Goal: Information Seeking & Learning: Learn about a topic

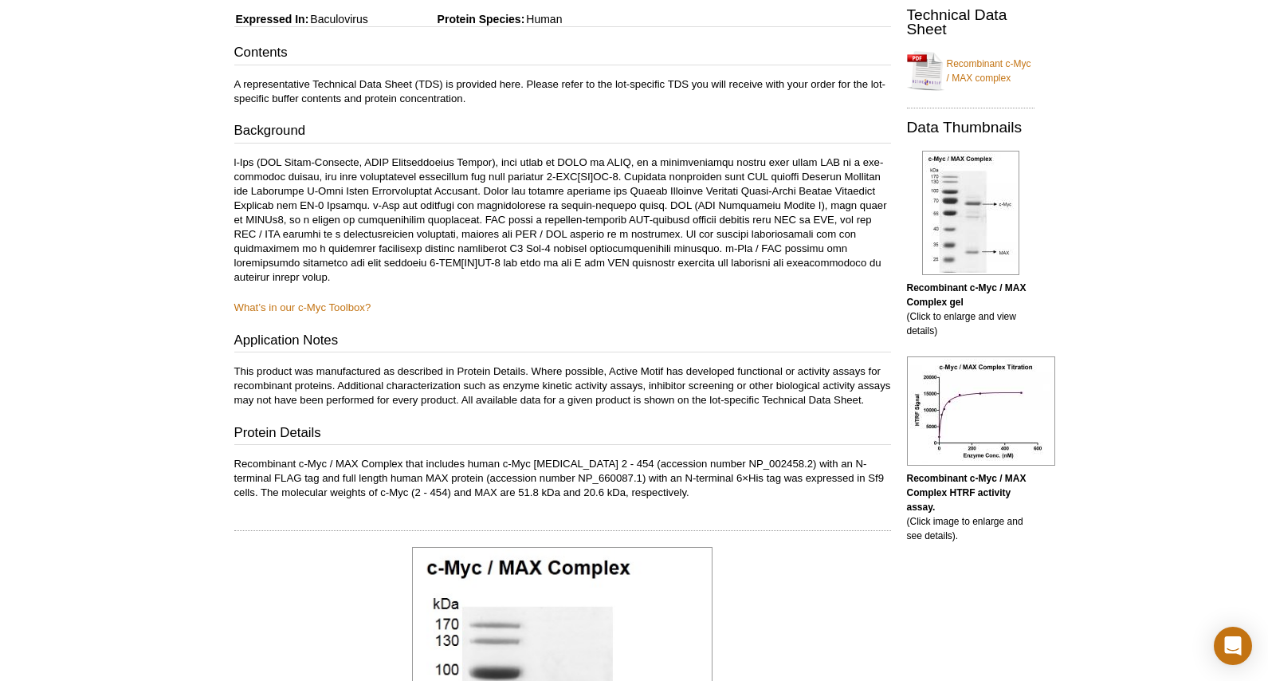
scroll to position [478, 0]
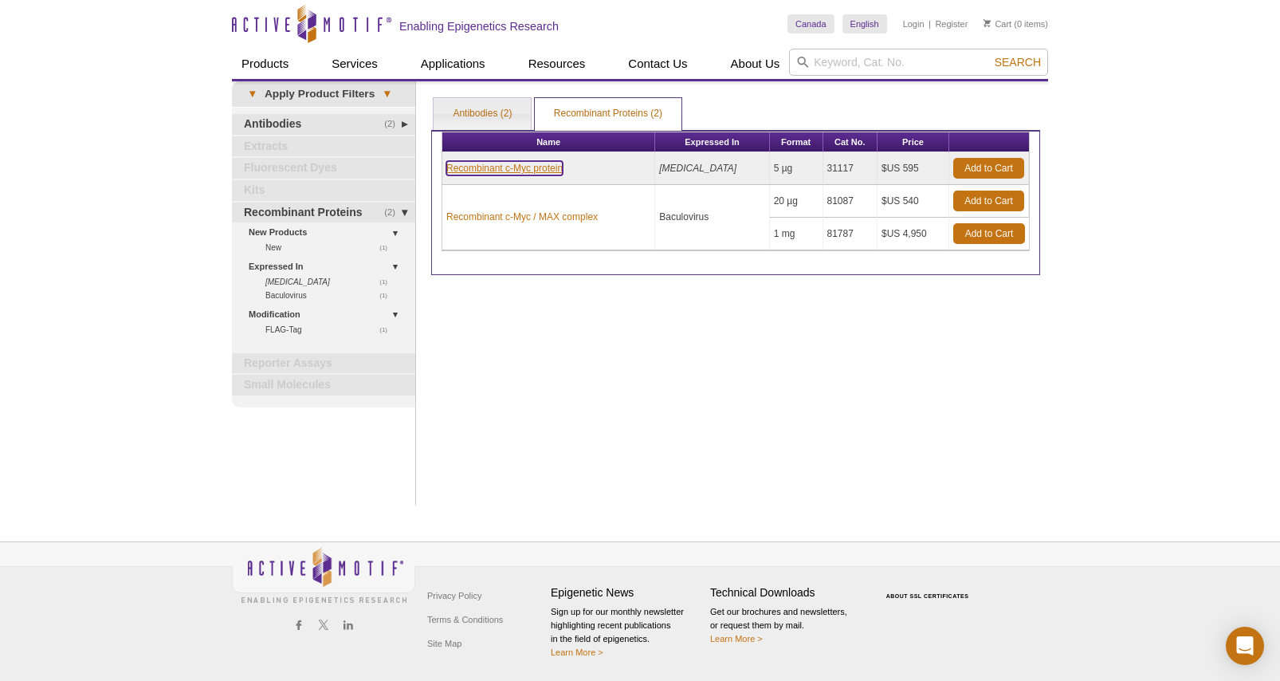
click at [525, 171] on link "Recombinant c-Myc protein" at bounding box center [504, 168] width 116 height 14
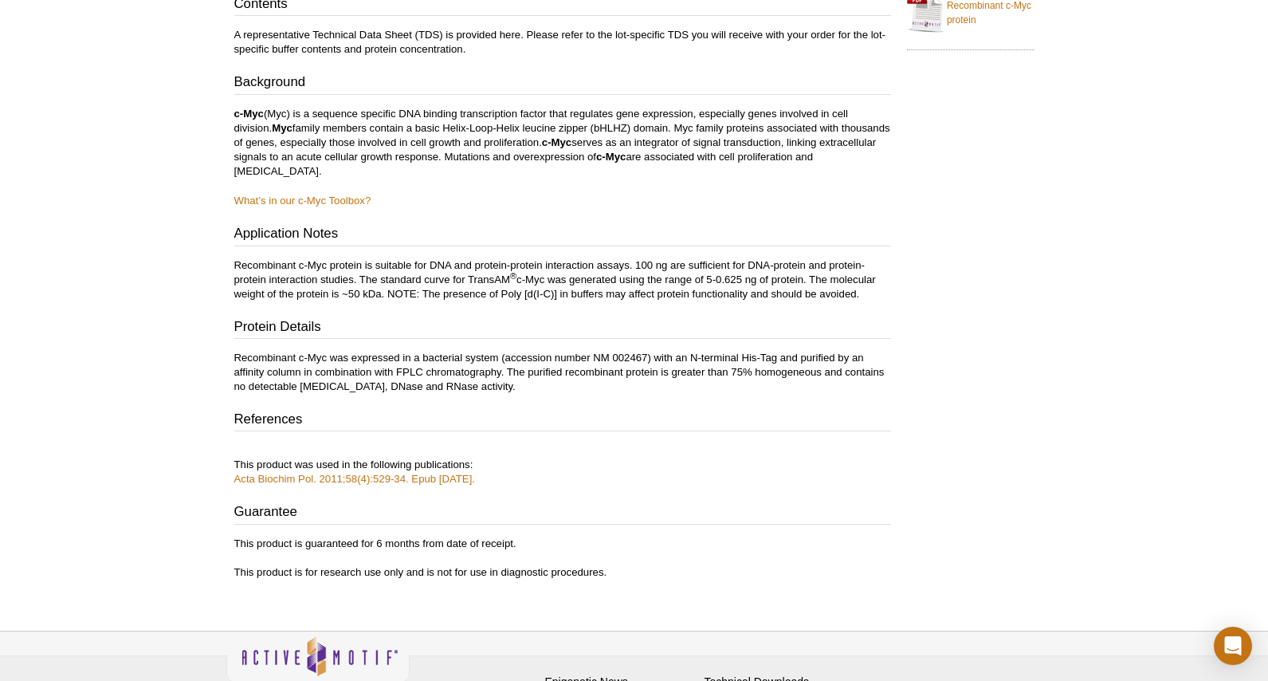
scroll to position [295, 0]
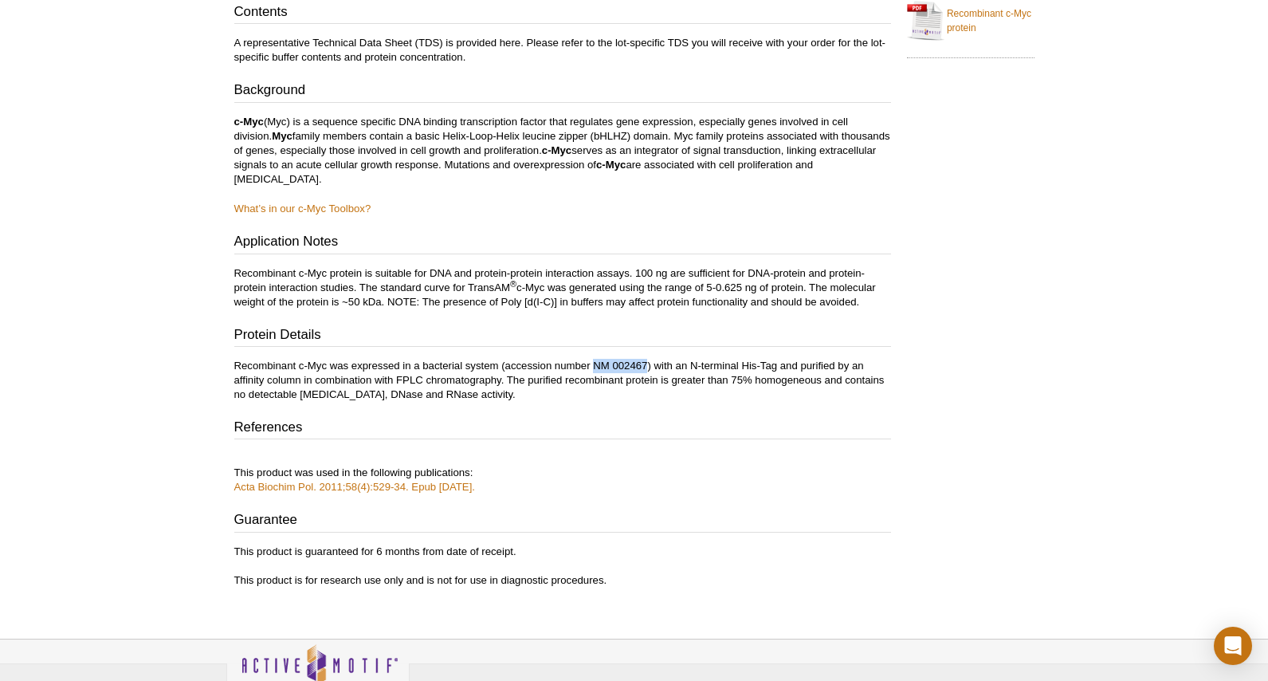
drag, startPoint x: 647, startPoint y: 365, endPoint x: 596, endPoint y: 373, distance: 51.6
click at [596, 373] on p "Recombinant c-Myc was expressed in a bacterial system (accession number NM 0024…" at bounding box center [562, 380] width 657 height 43
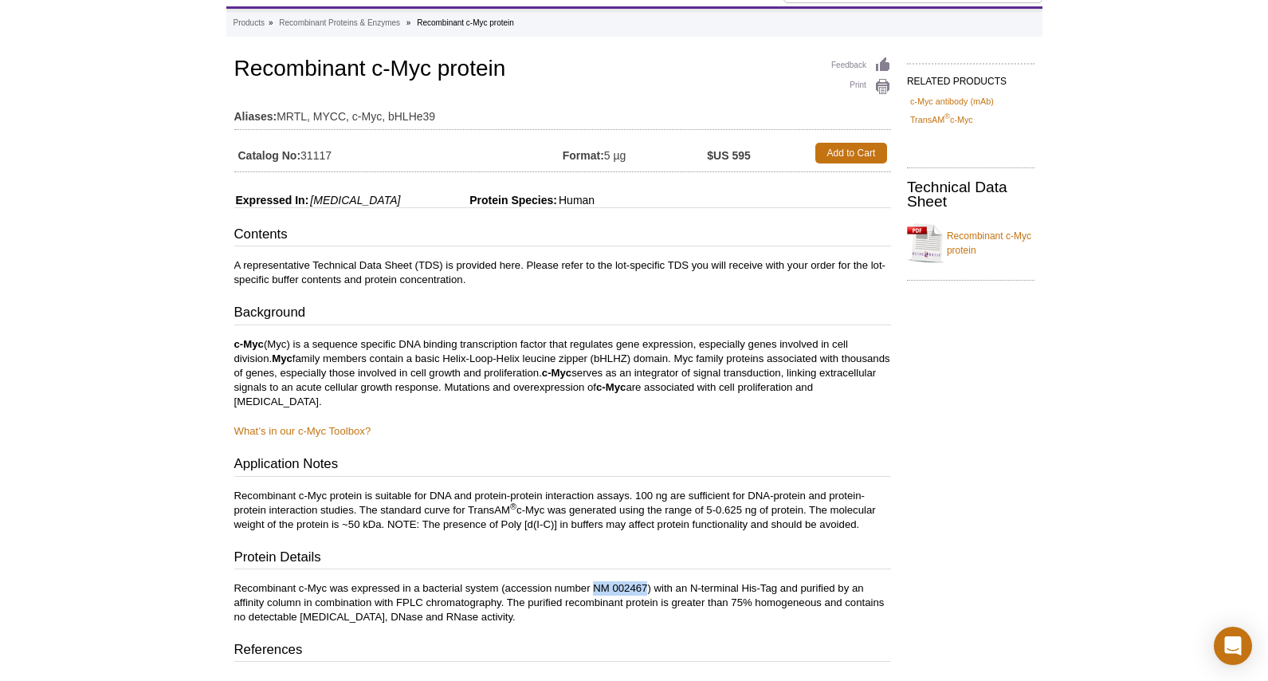
scroll to position [56, 0]
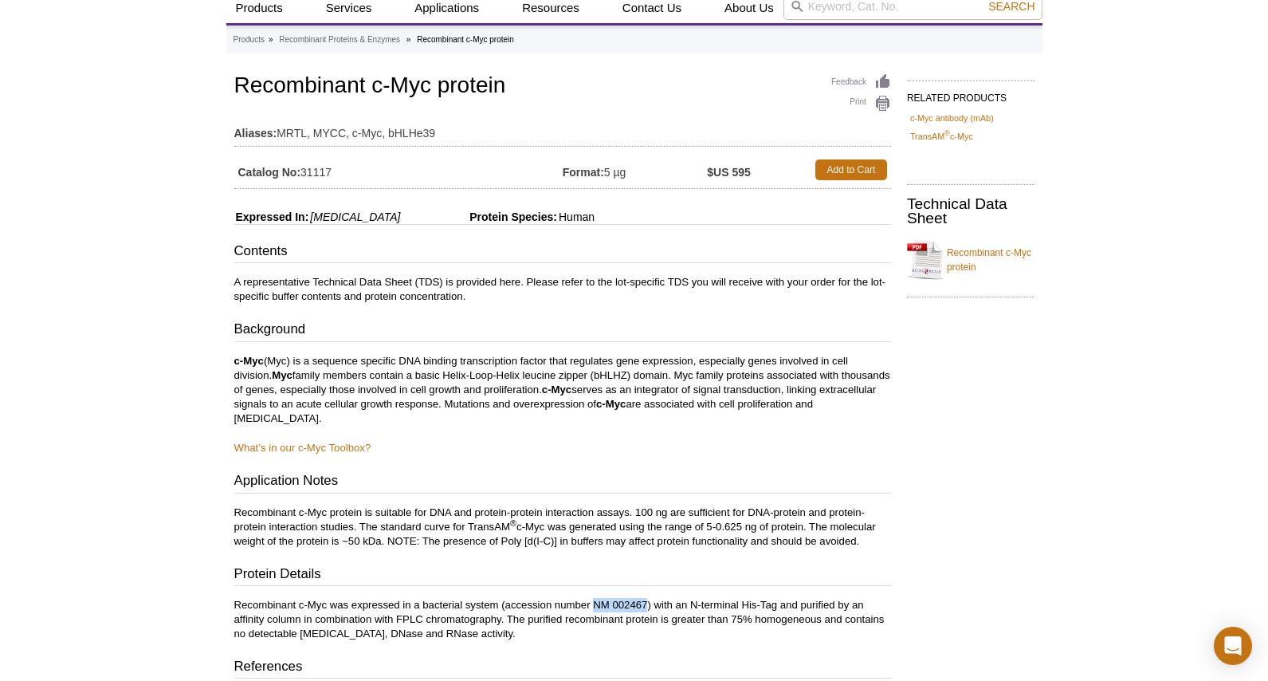
copy p "NM 002467"
click at [296, 447] on link "What’s in our c-Myc Toolbox?" at bounding box center [302, 448] width 137 height 12
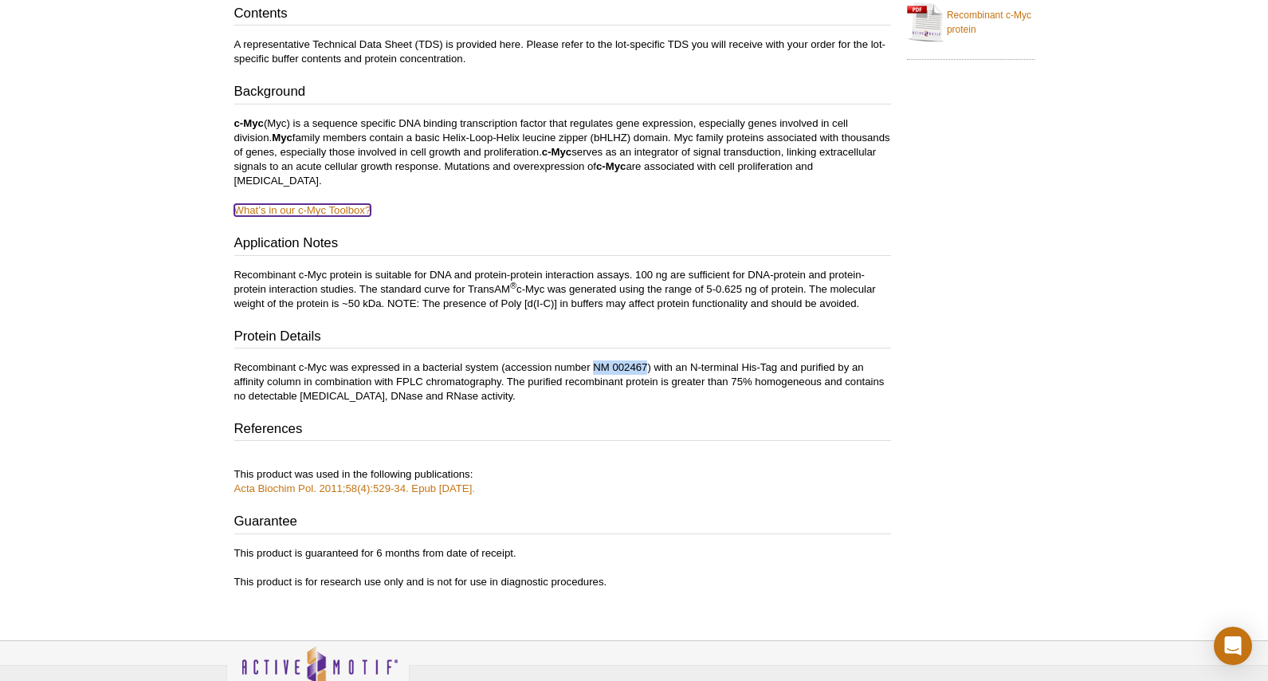
scroll to position [295, 0]
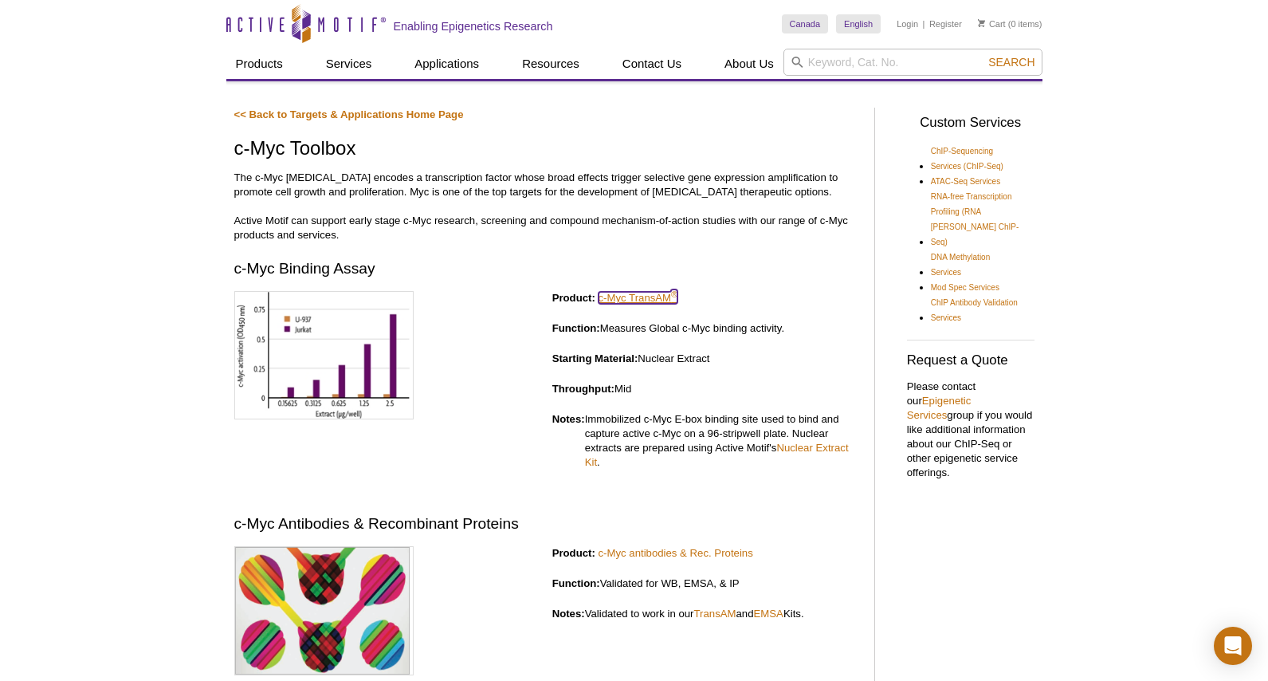
click at [640, 296] on link "c-Myc TransAM ®" at bounding box center [639, 298] width 80 height 12
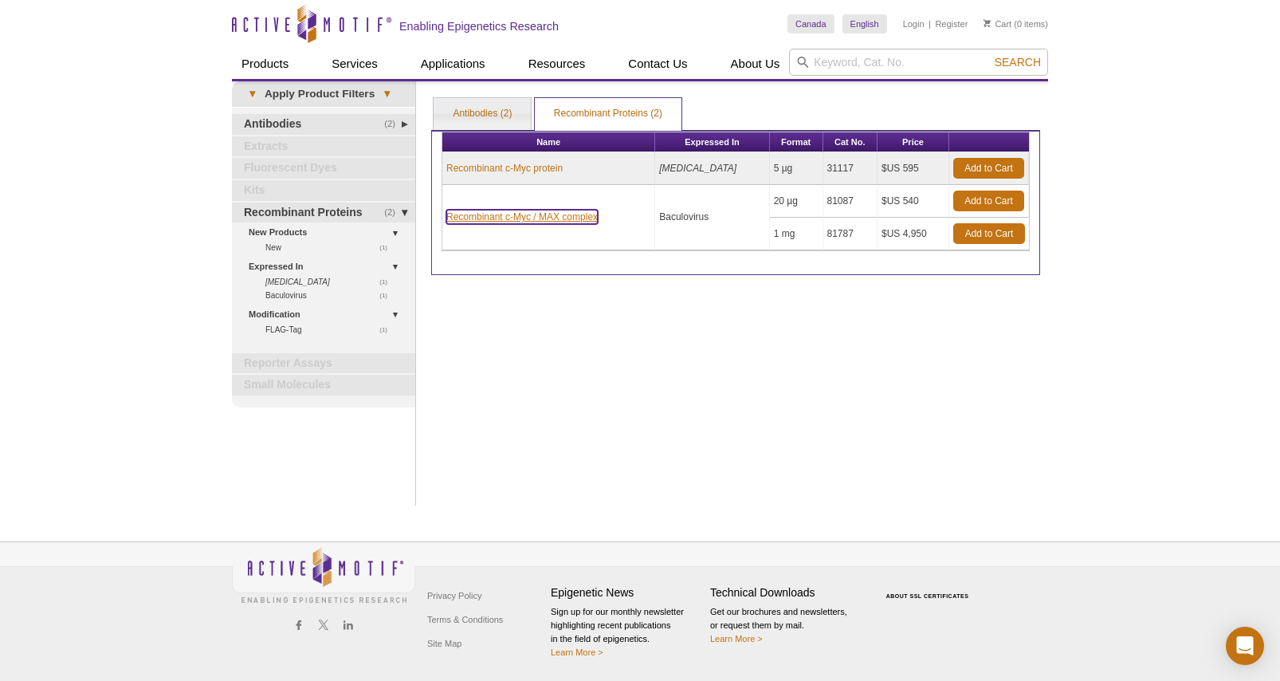
click at [502, 212] on link "Recombinant c-Myc / MAX complex" at bounding box center [521, 217] width 151 height 14
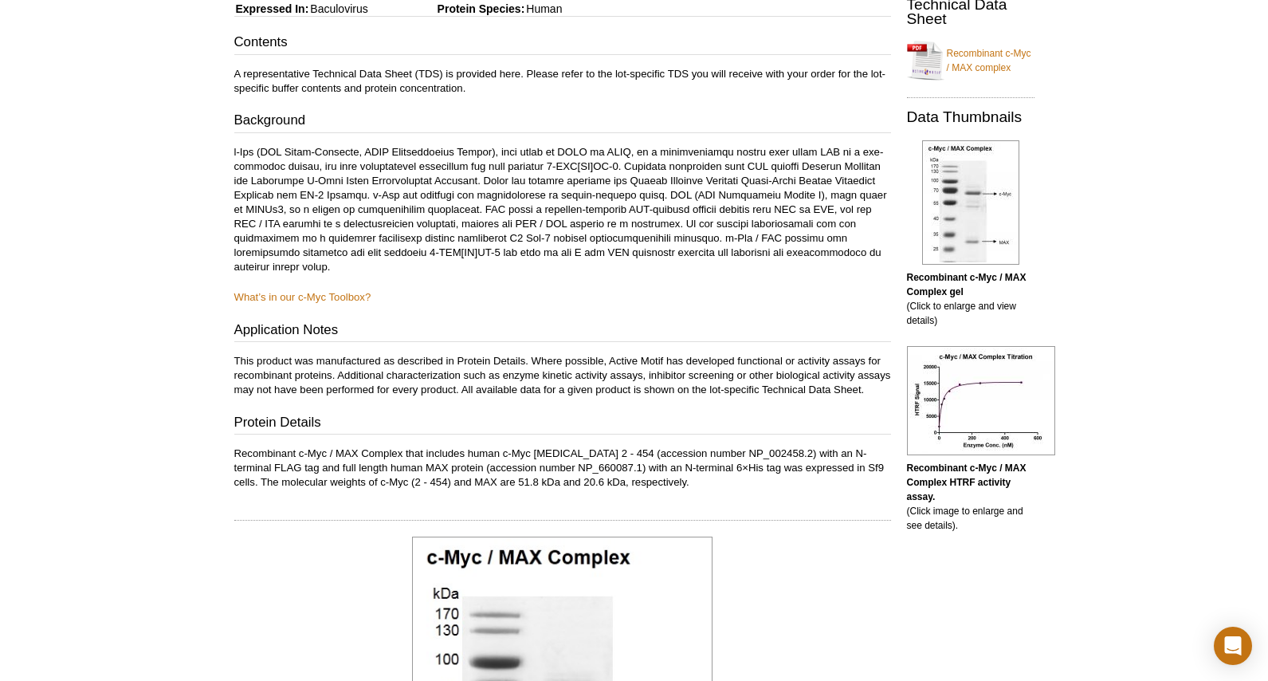
scroll to position [558, 0]
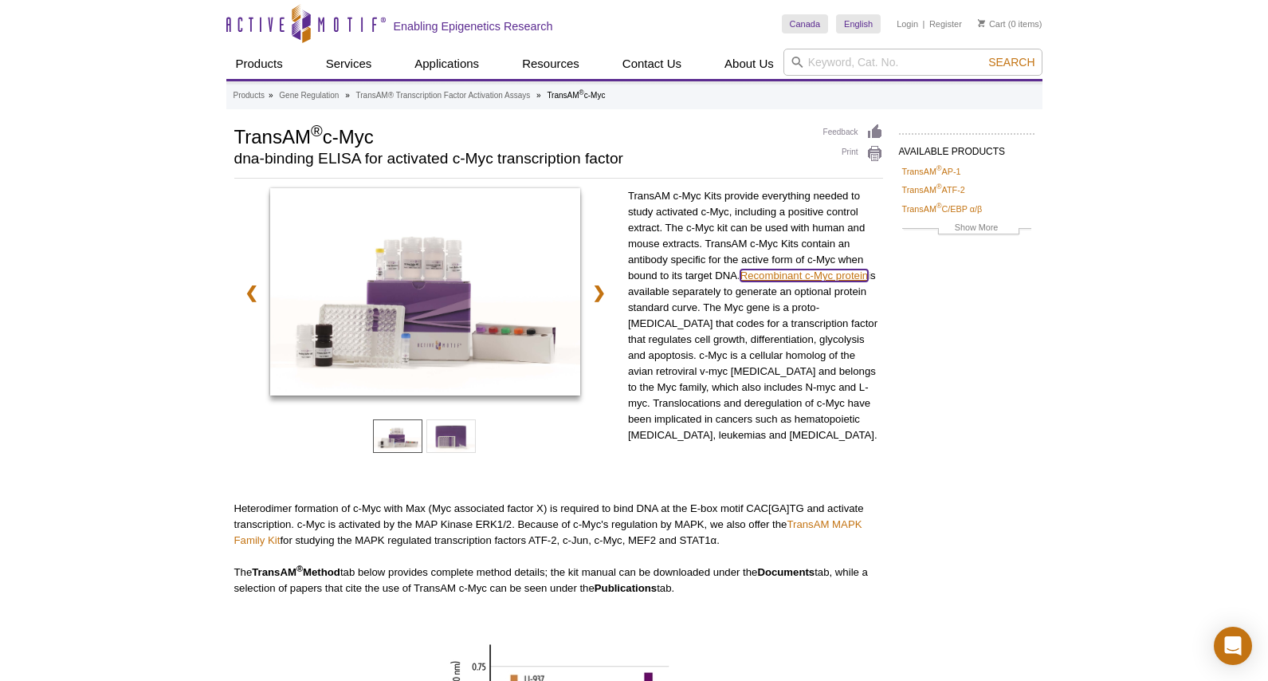
click at [763, 273] on link "Recombinant c-Myc protein" at bounding box center [805, 275] width 128 height 12
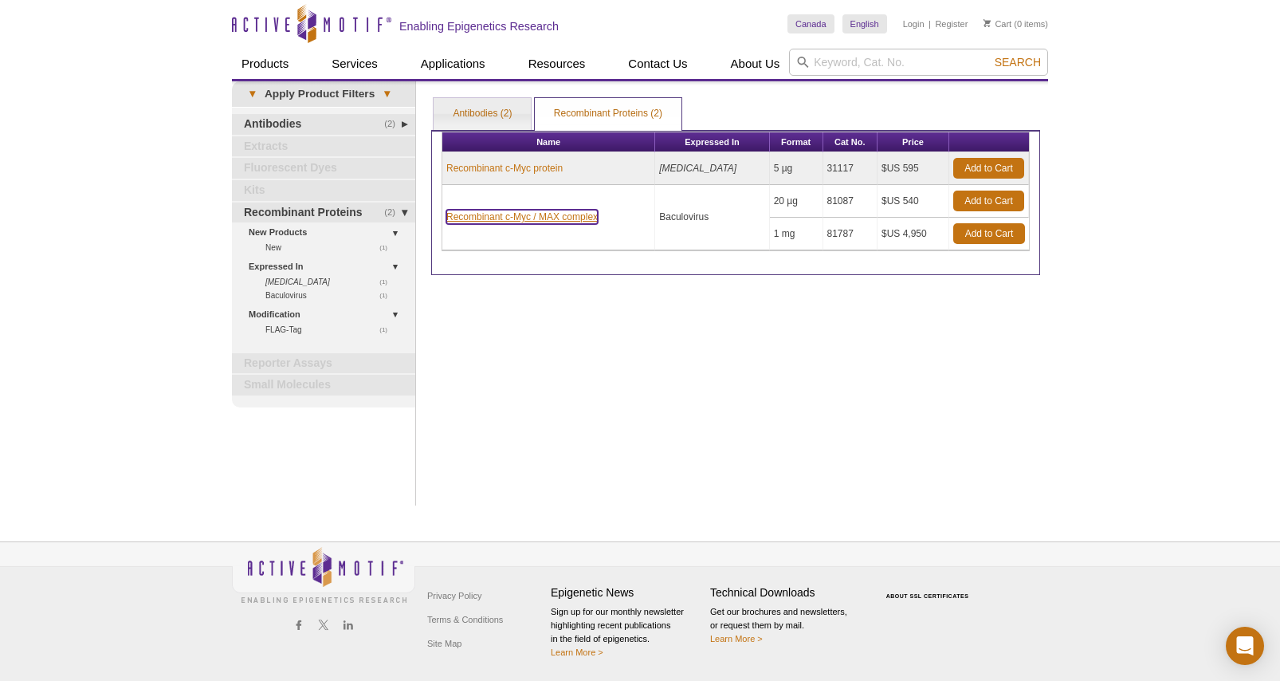
click at [566, 214] on link "Recombinant c-Myc / MAX complex" at bounding box center [521, 217] width 151 height 14
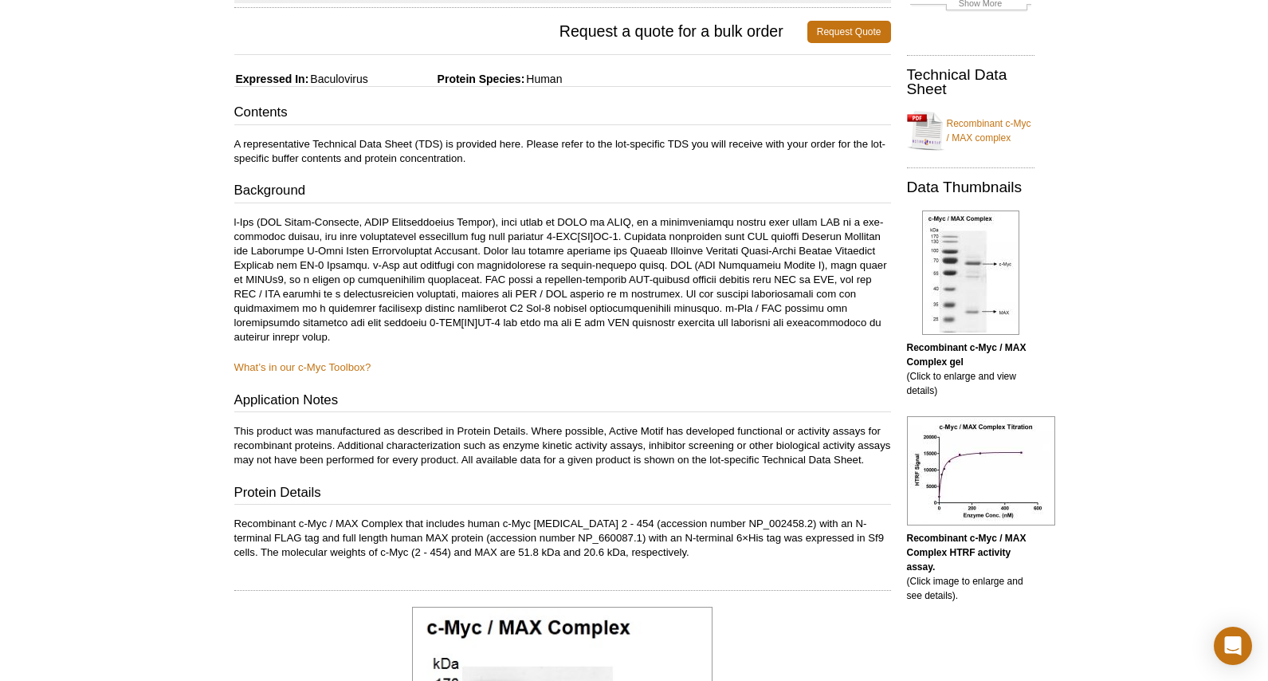
scroll to position [239, 0]
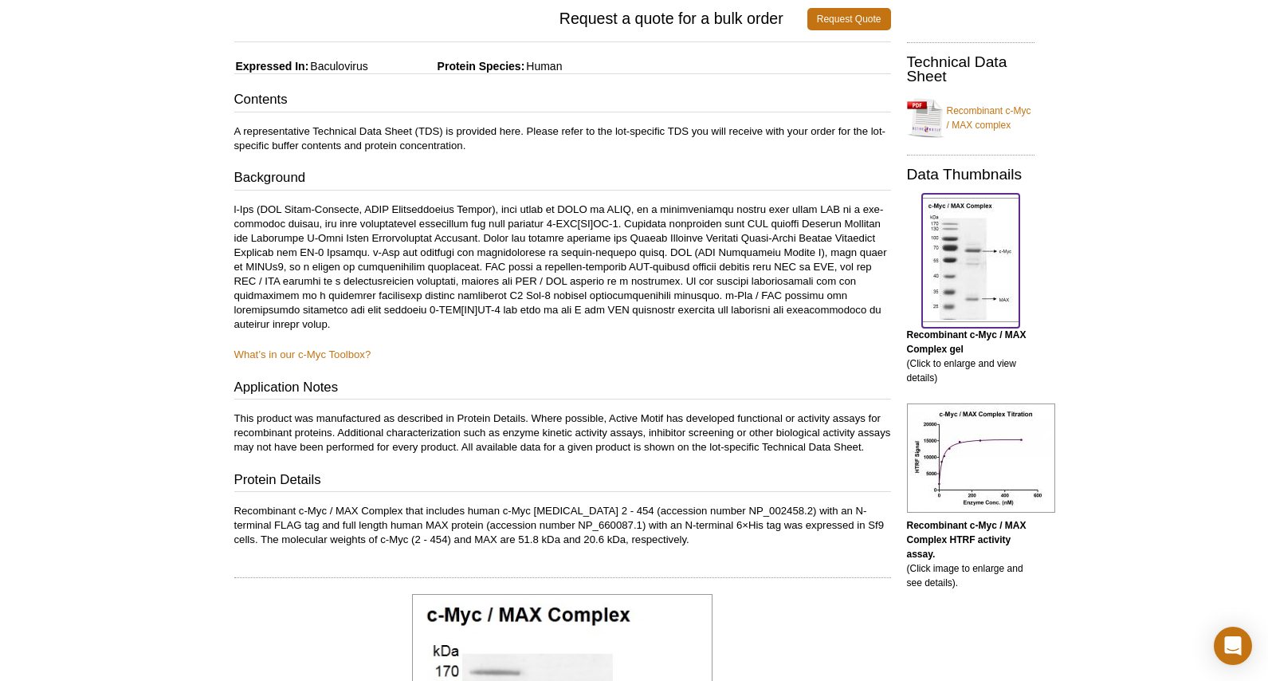
click at [959, 242] on img at bounding box center [970, 260] width 97 height 124
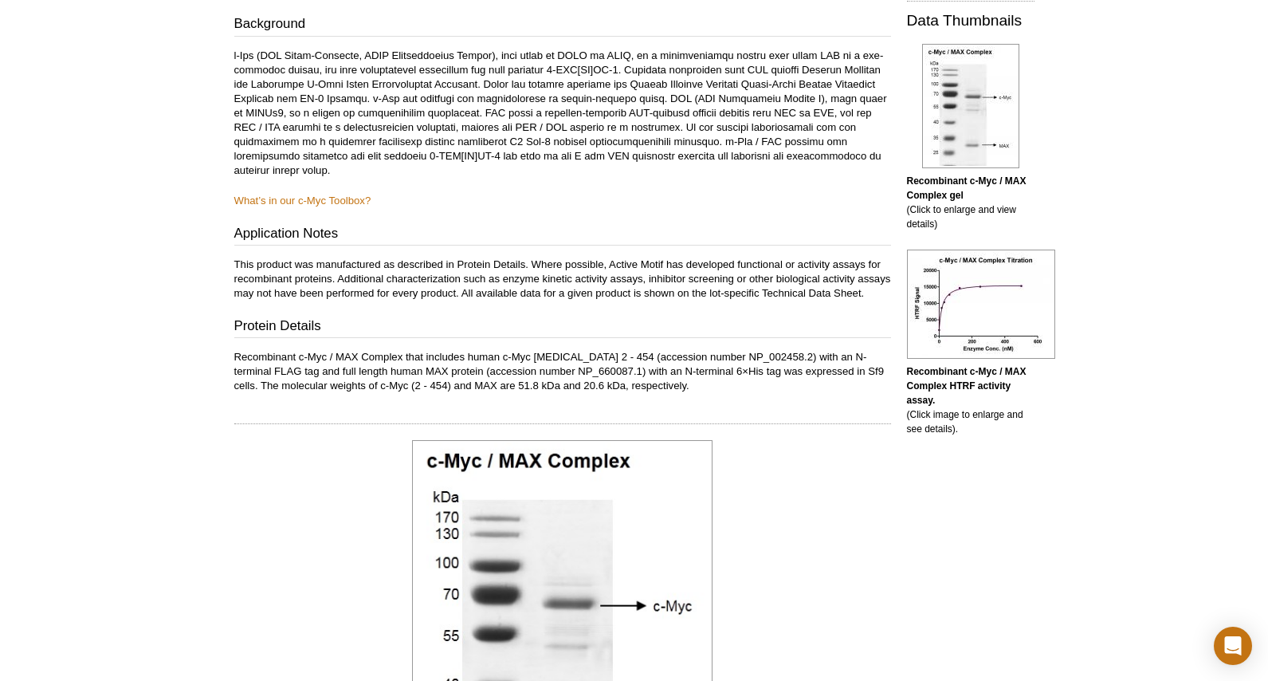
scroll to position [365, 0]
